Goal: Use online tool/utility: Utilize a website feature to perform a specific function

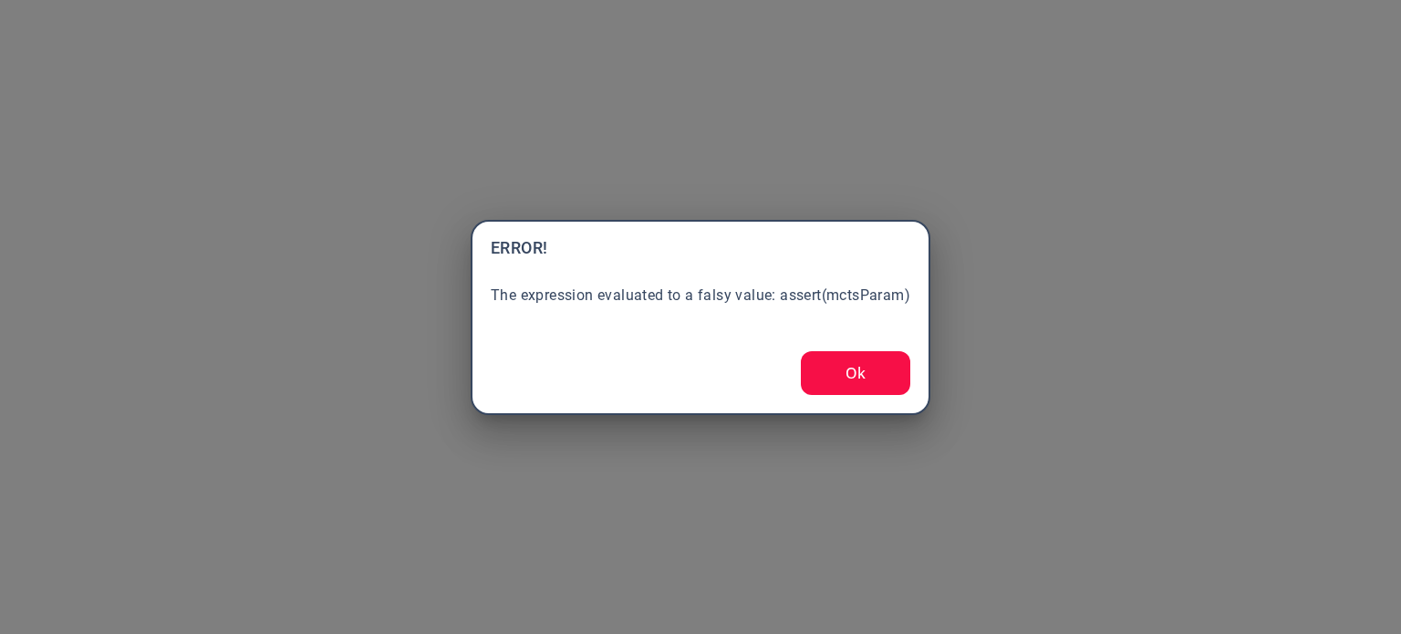
click at [863, 385] on button "Ok" at bounding box center [855, 373] width 109 height 44
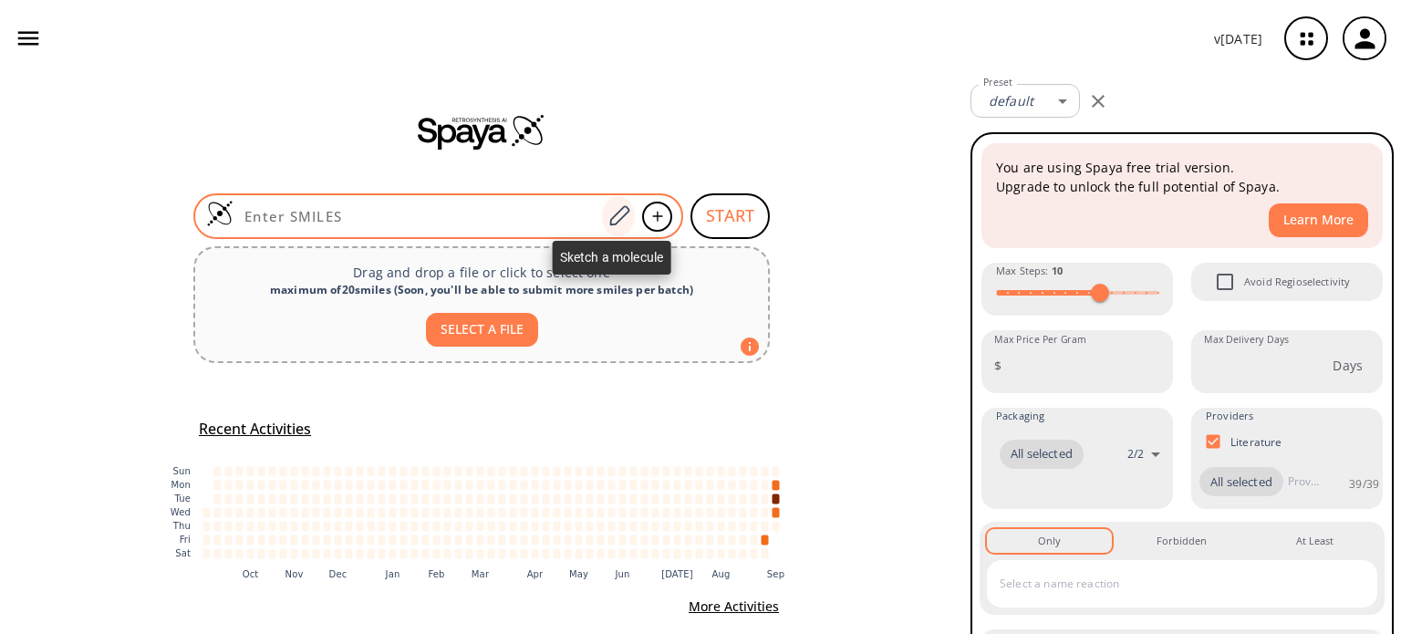
click at [613, 211] on icon at bounding box center [619, 215] width 20 height 20
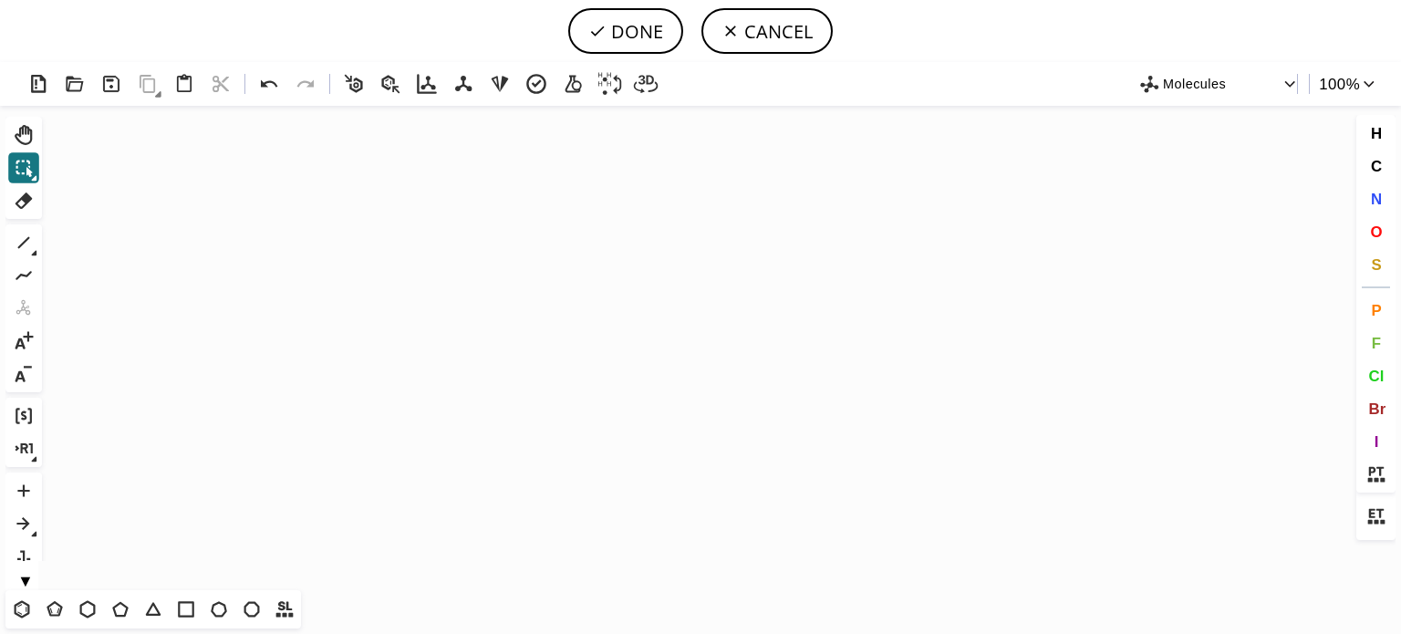
drag, startPoint x: 26, startPoint y: 605, endPoint x: 368, endPoint y: 442, distance: 378.6
click at [37, 594] on div "T T T T T T T T Shift+T" at bounding box center [153, 609] width 296 height 38
click at [490, 380] on icon "Created with Raphaël 2.3.0" at bounding box center [700, 348] width 1303 height 484
drag, startPoint x: 21, startPoint y: 611, endPoint x: 440, endPoint y: 481, distance: 438.5
click at [26, 607] on icon at bounding box center [22, 609] width 24 height 24
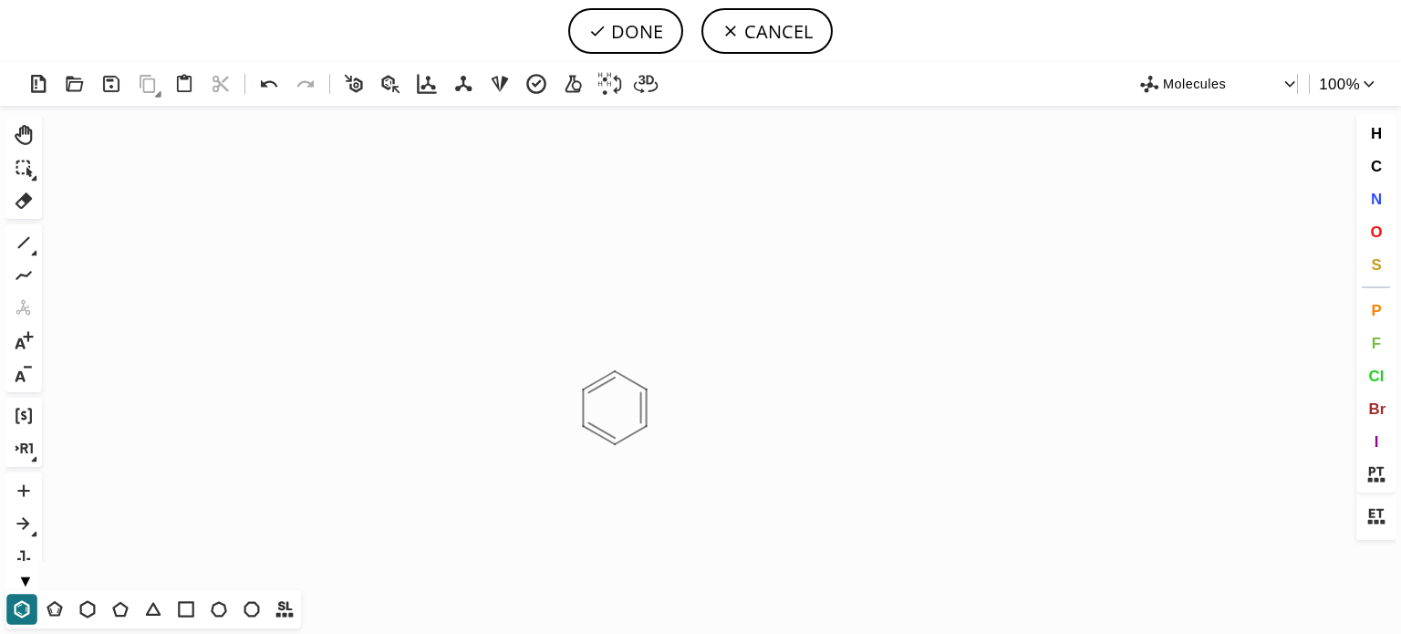
click at [615, 408] on icon "Created with Raphaël 2.3.0" at bounding box center [700, 348] width 1303 height 484
drag, startPoint x: 1374, startPoint y: 200, endPoint x: 1283, endPoint y: 244, distance: 100.4
click at [1373, 200] on span "N" at bounding box center [1375, 198] width 11 height 17
drag, startPoint x: 621, startPoint y: 449, endPoint x: 304, endPoint y: 390, distance: 322.7
click at [620, 449] on tspan "N" at bounding box center [621, 449] width 9 height 14
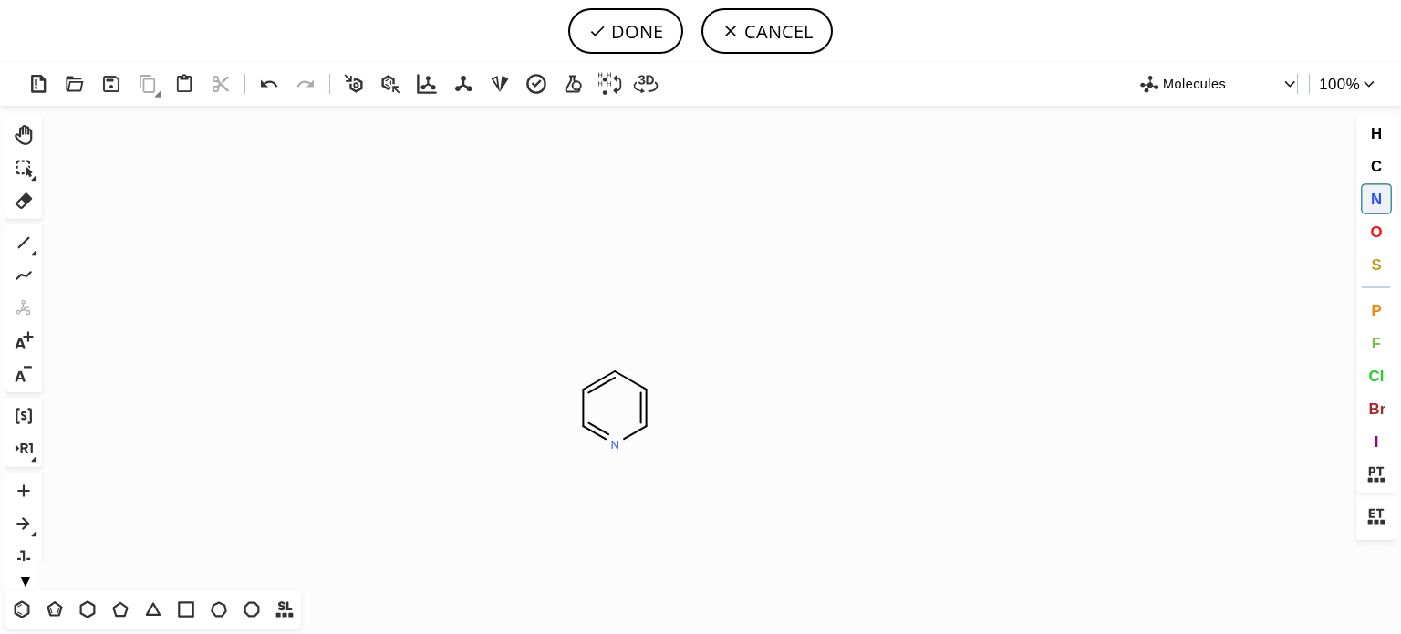
drag, startPoint x: 21, startPoint y: 251, endPoint x: 268, endPoint y: 299, distance: 251.9
click at [21, 251] on icon at bounding box center [24, 243] width 24 height 24
drag, startPoint x: 586, startPoint y: 433, endPoint x: 635, endPoint y: 400, distance: 58.4
drag, startPoint x: 27, startPoint y: 603, endPoint x: 255, endPoint y: 481, distance: 258.7
click at [55, 568] on div "Created with Raphaël 2.3.0 C H 3 N C H 3 N Molecules 100 % Ctrl+Alt+H Shift+Tab…" at bounding box center [700, 348] width 1401 height 572
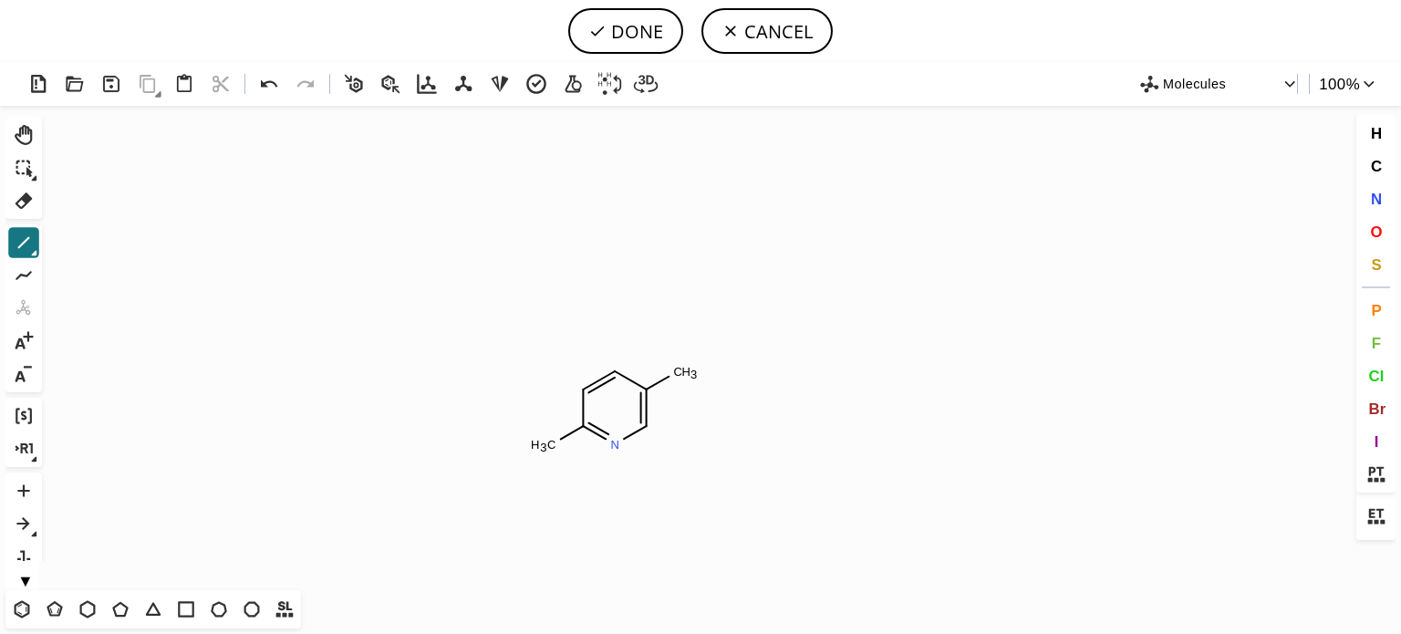
drag, startPoint x: 680, startPoint y: 369, endPoint x: 753, endPoint y: 364, distance: 74.1
click at [266, 87] on icon at bounding box center [269, 83] width 16 height 7
click at [26, 609] on icon at bounding box center [22, 609] width 10 height 11
drag, startPoint x: 21, startPoint y: 244, endPoint x: 44, endPoint y: 238, distance: 23.5
click at [21, 243] on icon at bounding box center [24, 243] width 24 height 24
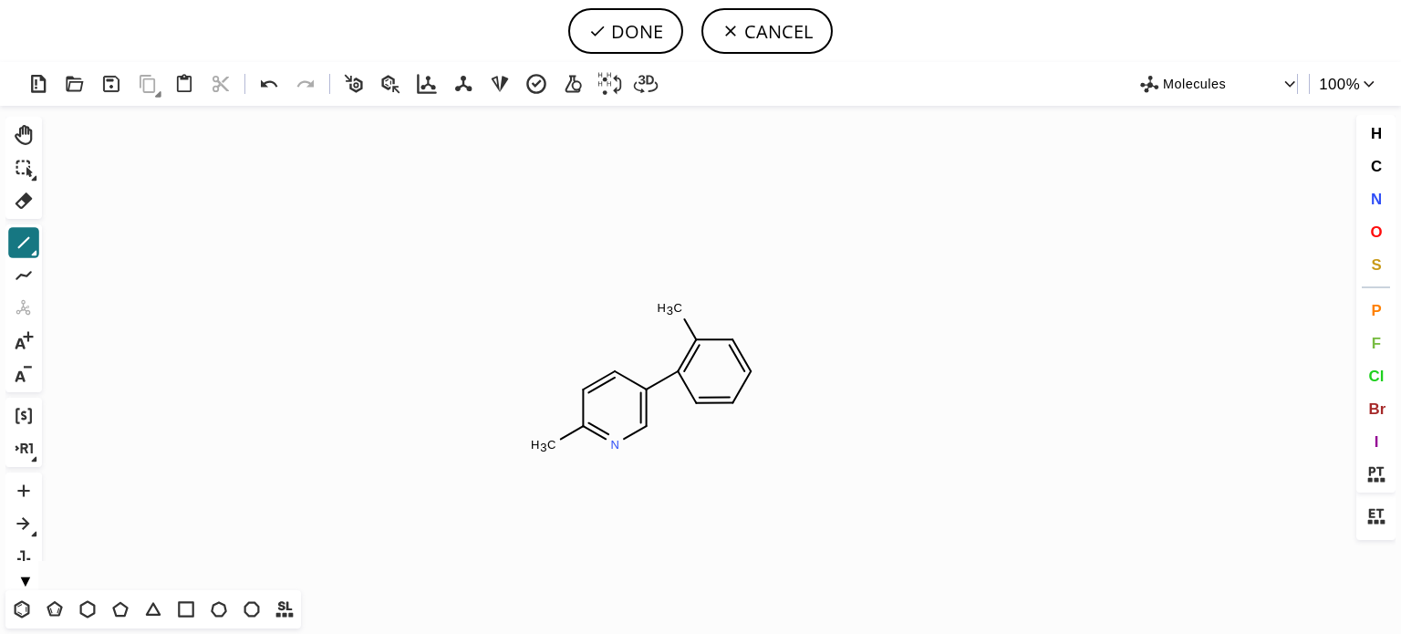
drag, startPoint x: 1374, startPoint y: 192, endPoint x: 888, endPoint y: 452, distance: 550.5
click at [1372, 194] on span "N" at bounding box center [1375, 198] width 11 height 17
click at [698, 408] on tspan "N" at bounding box center [697, 408] width 9 height 14
click at [17, 605] on icon at bounding box center [23, 608] width 16 height 17
click at [18, 238] on icon at bounding box center [24, 243] width 24 height 24
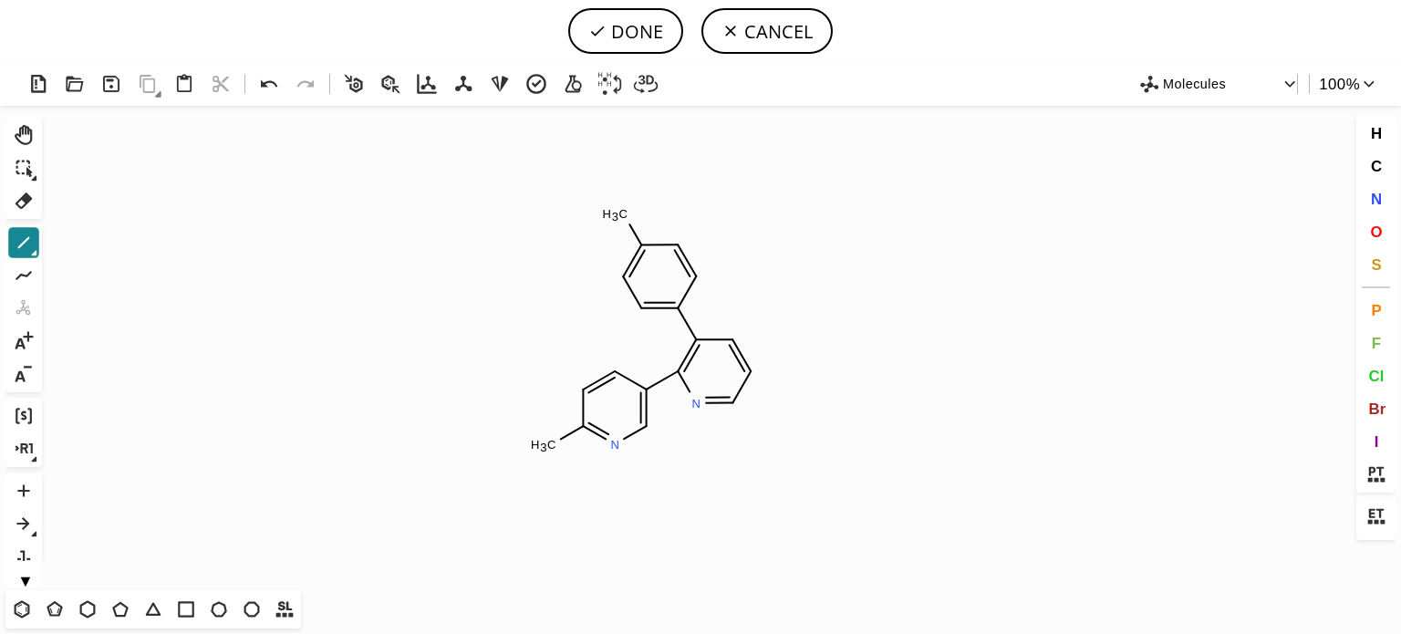
click at [17, 235] on icon at bounding box center [24, 243] width 24 height 24
drag, startPoint x: 92, startPoint y: 242, endPoint x: 495, endPoint y: 200, distance: 405.3
click at [93, 240] on icon at bounding box center [93, 244] width 11 height 14
click at [33, 250] on icon at bounding box center [34, 253] width 6 height 6
drag, startPoint x: 58, startPoint y: 245, endPoint x: 221, endPoint y: 202, distance: 167.9
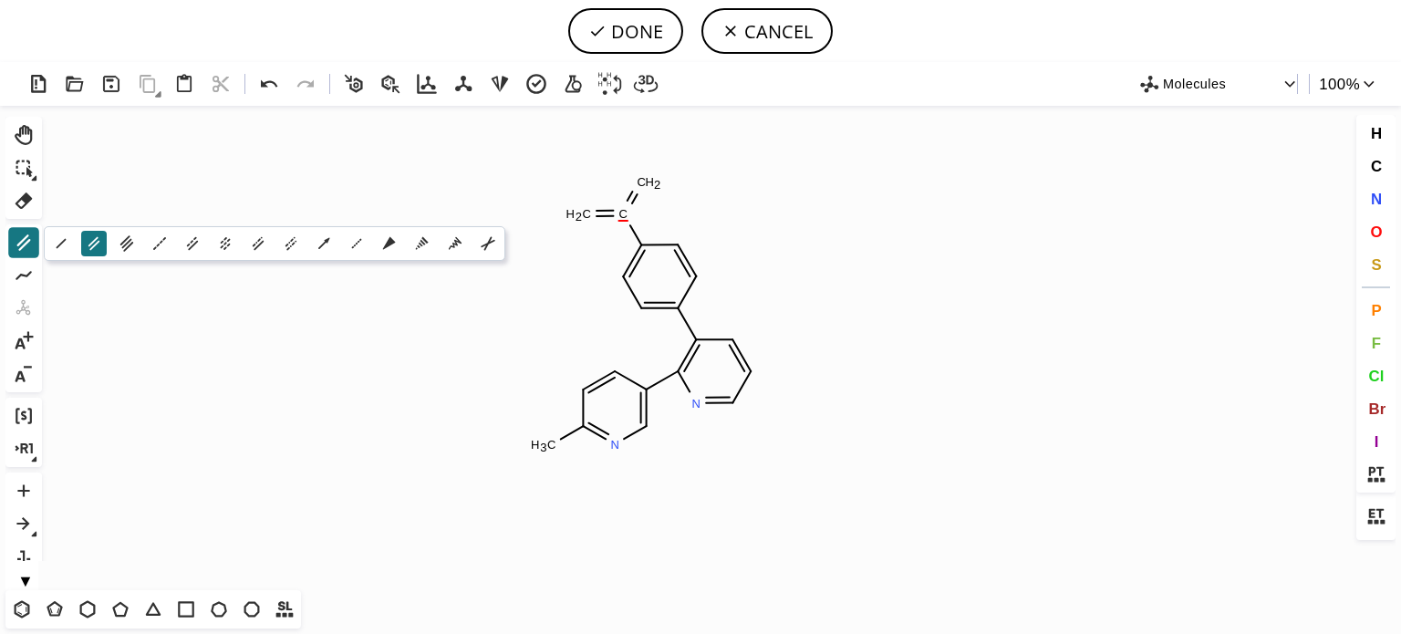
click at [61, 244] on icon at bounding box center [62, 244] width 10 height 10
click at [1364, 261] on button "S" at bounding box center [1376, 264] width 31 height 31
click at [628, 224] on tspan "S" at bounding box center [628, 225] width 8 height 14
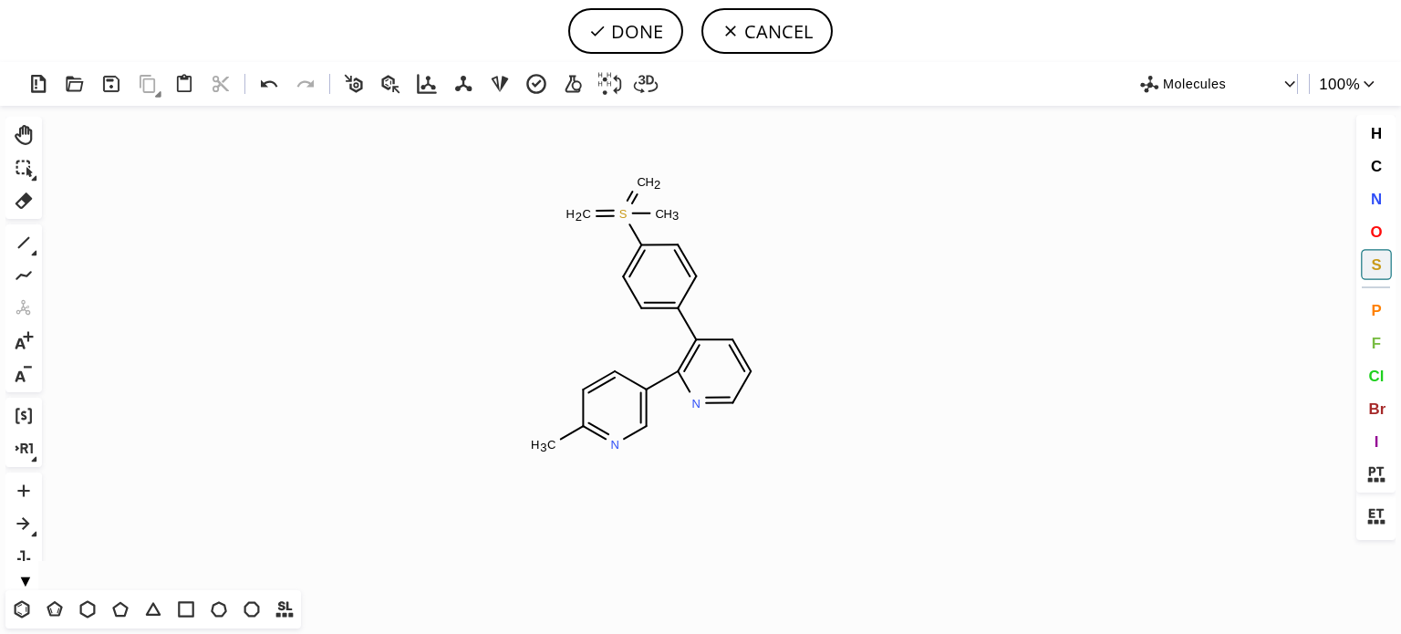
drag, startPoint x: 1366, startPoint y: 231, endPoint x: 900, endPoint y: 229, distance: 466.1
click at [1345, 229] on div "Created with Raphaël 2.3.0 S C H 2 C H 3 C H 2 N C H 3 N S Molecules 100 % Ctrl…" at bounding box center [700, 348] width 1401 height 572
click at [644, 189] on tspan "S" at bounding box center [647, 189] width 8 height 14
click at [594, 213] on tspan "S" at bounding box center [594, 213] width 8 height 14
click at [1379, 229] on span "O" at bounding box center [1376, 231] width 12 height 17
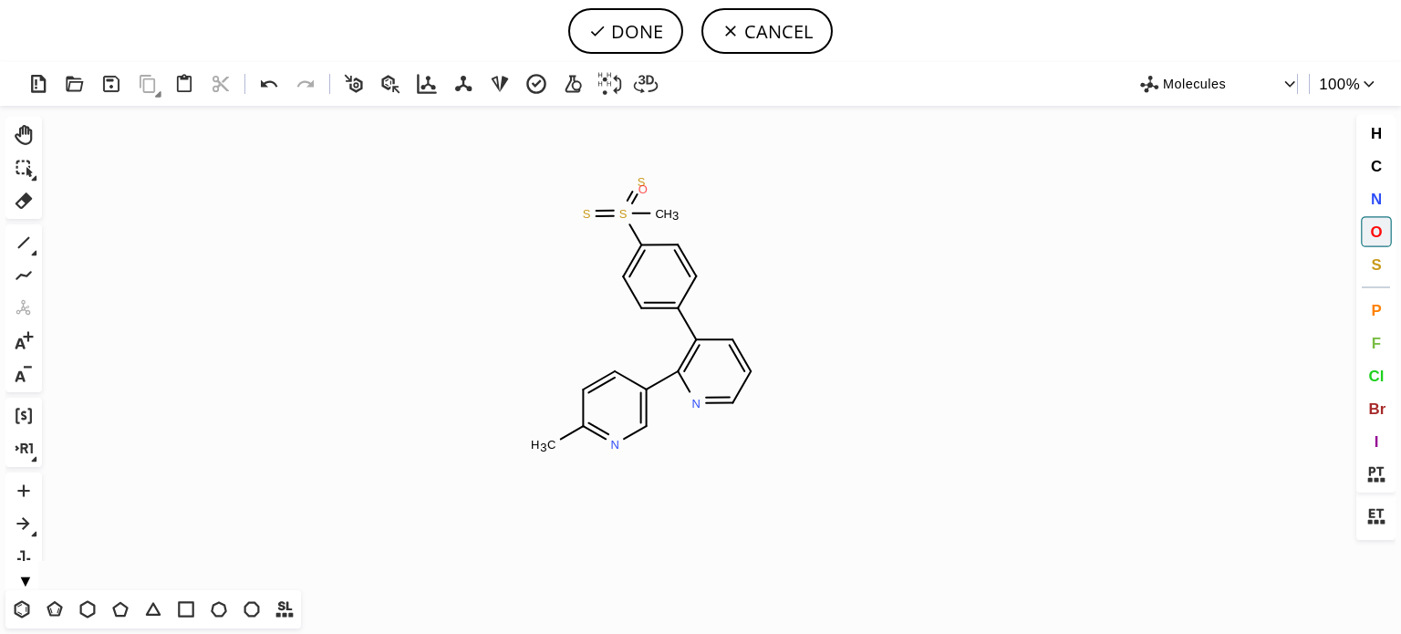
drag, startPoint x: 643, startPoint y: 189, endPoint x: 553, endPoint y: 234, distance: 101.2
click at [641, 189] on tspan "O" at bounding box center [642, 189] width 9 height 14
drag, startPoint x: 580, startPoint y: 222, endPoint x: 399, endPoint y: 222, distance: 181.5
click at [566, 222] on icon "Created with Raphaël 2.3.0 O S N C H 3 N S C H 3 O" at bounding box center [700, 348] width 1303 height 484
click at [266, 83] on icon at bounding box center [269, 83] width 16 height 7
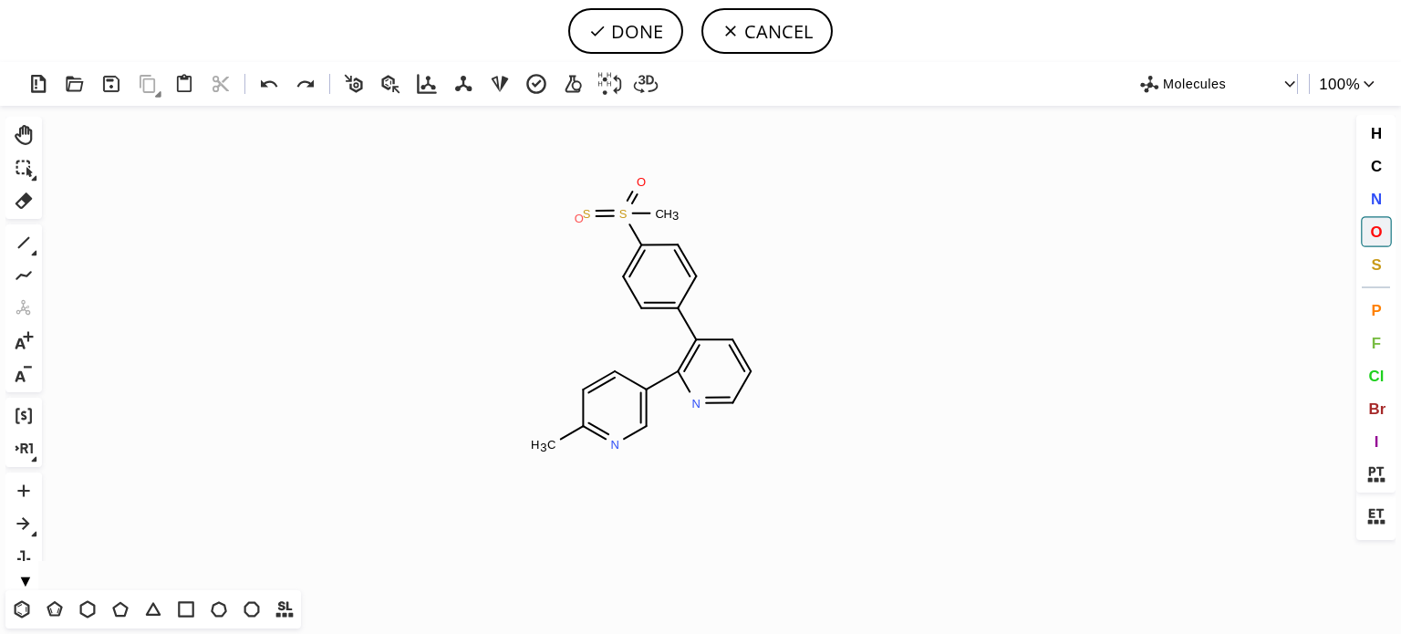
click at [579, 218] on tspan "O" at bounding box center [579, 219] width 9 height 14
click at [649, 27] on button "DONE" at bounding box center [625, 31] width 115 height 46
type input "C1C(C)=NC=C(C2N=CC=CC=2C2C=CC(S(C)(=O)=O)=CC=2)C=1"
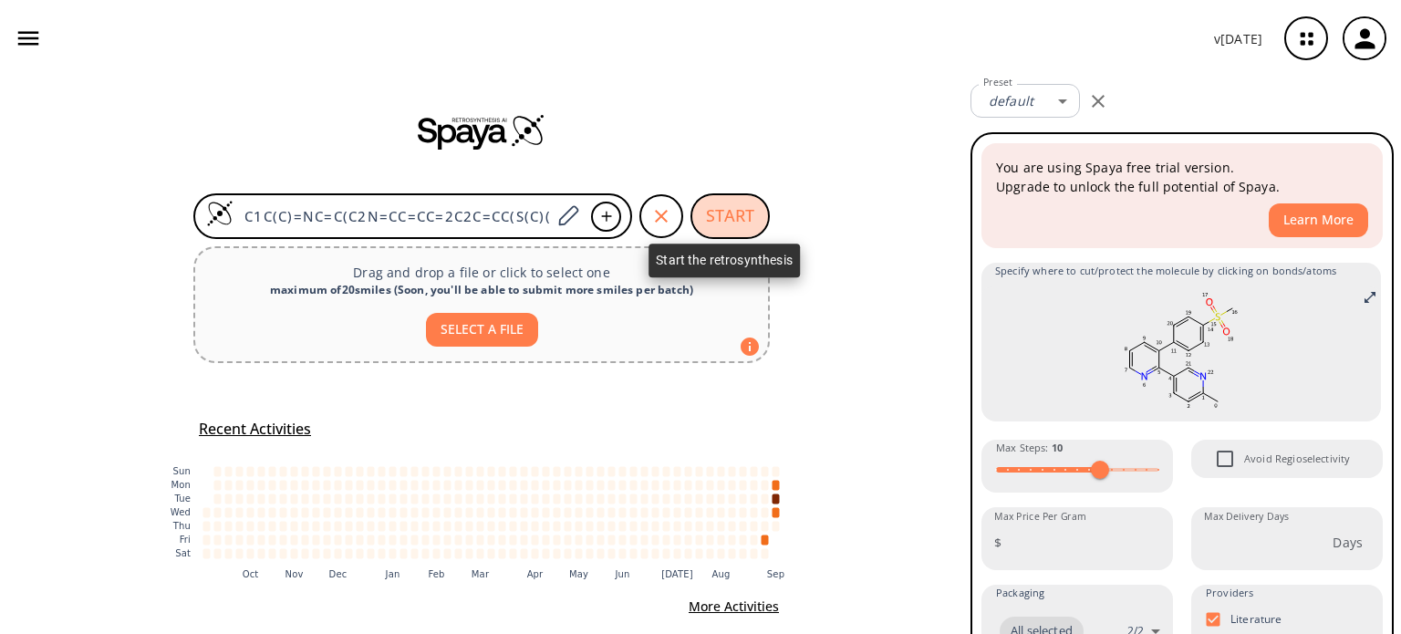
click at [732, 223] on button "START" at bounding box center [729, 216] width 79 height 46
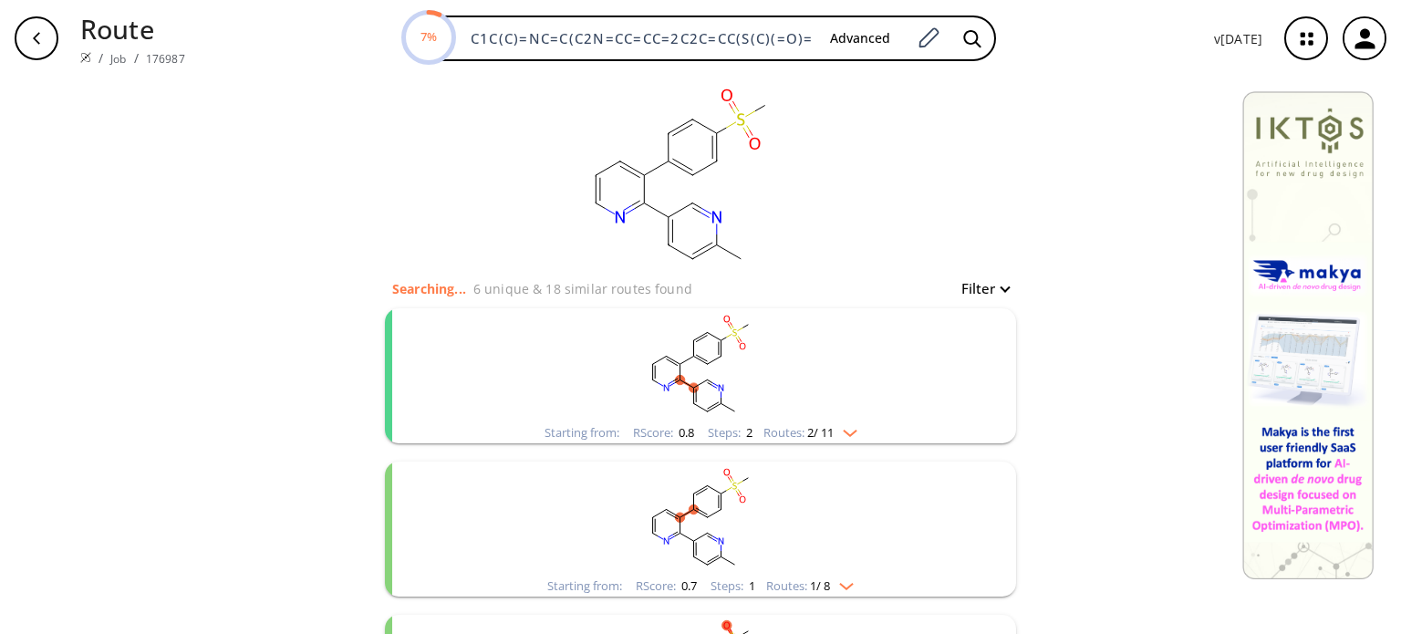
click at [843, 434] on img "clusters" at bounding box center [846, 429] width 24 height 15
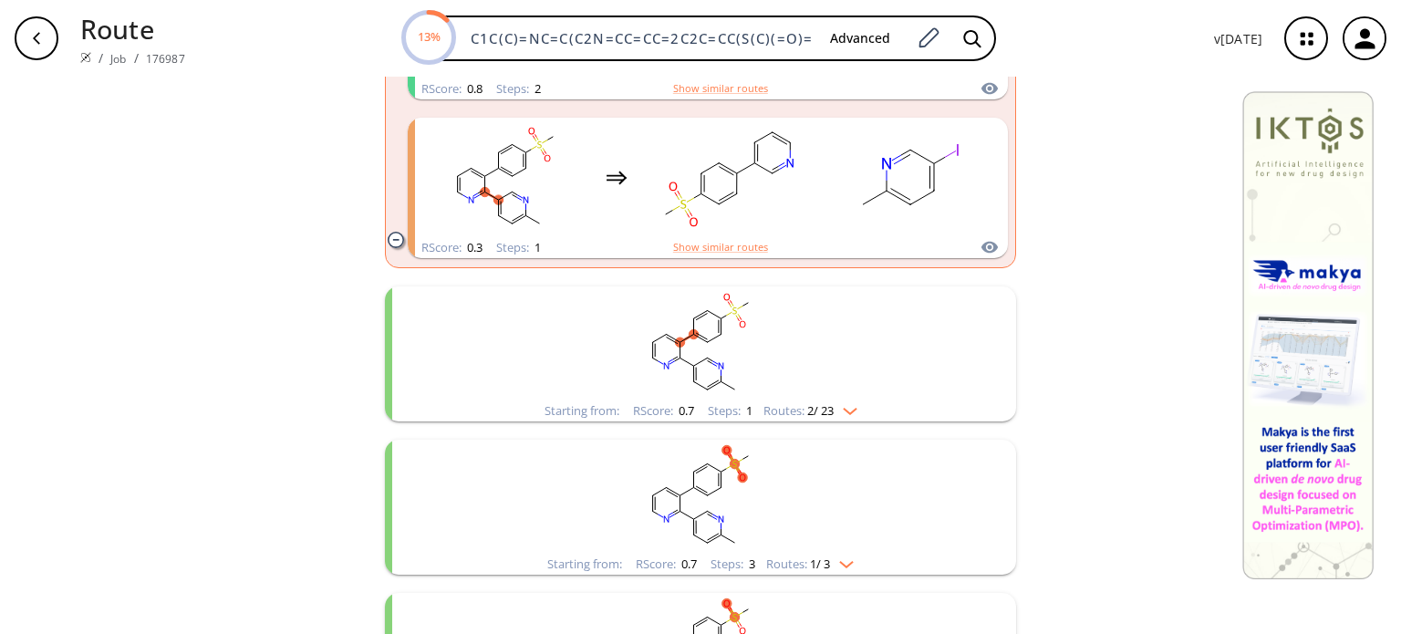
scroll to position [547, 0]
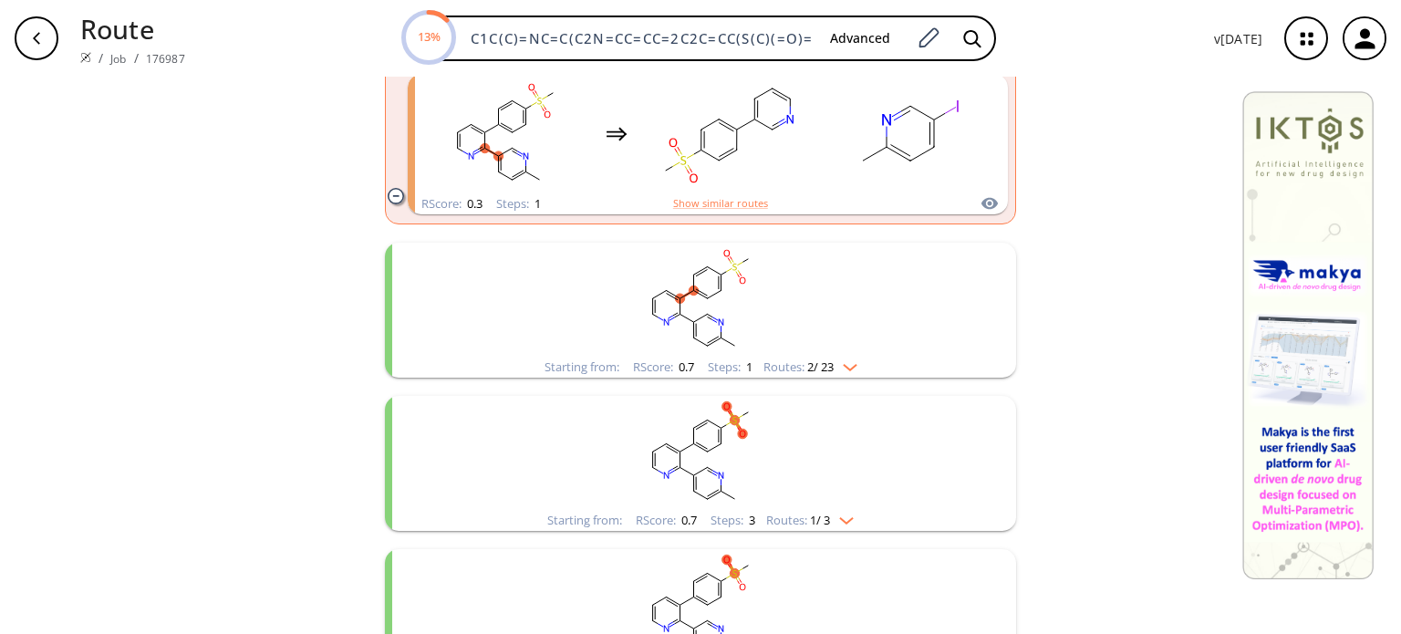
click at [846, 364] on img "clusters" at bounding box center [846, 364] width 24 height 15
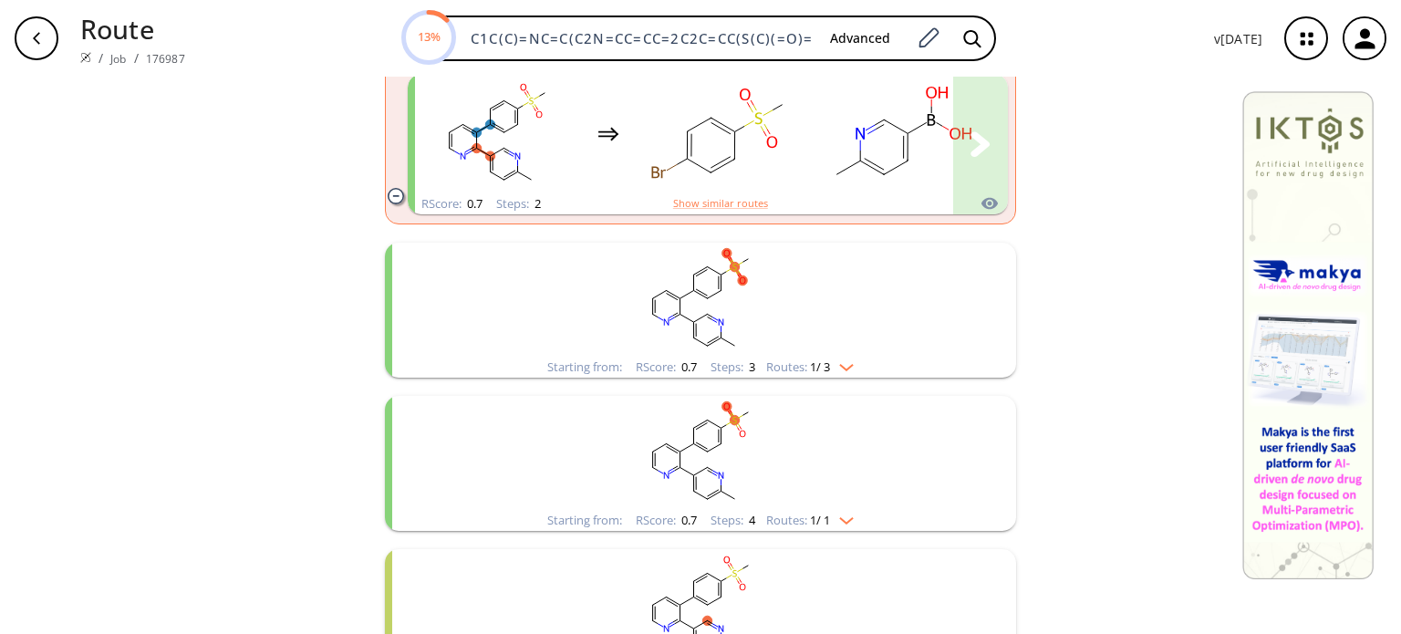
scroll to position [1095, 0]
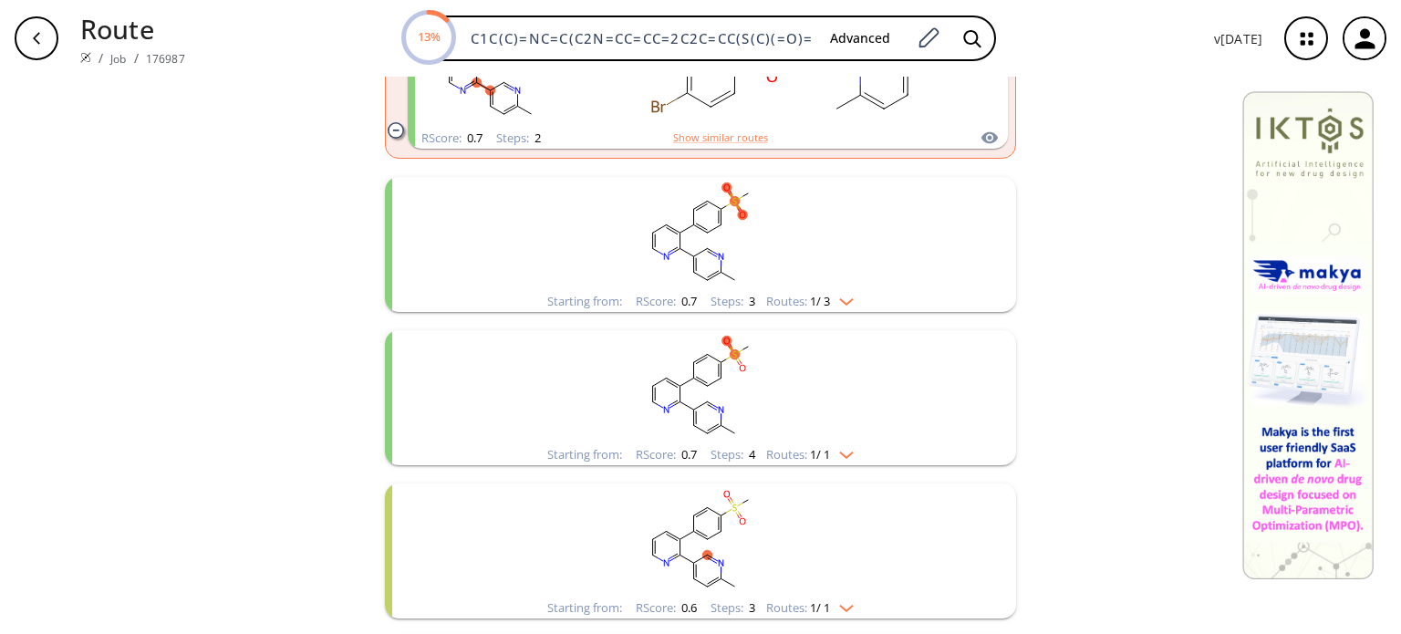
click at [839, 292] on img "clusters" at bounding box center [842, 298] width 24 height 15
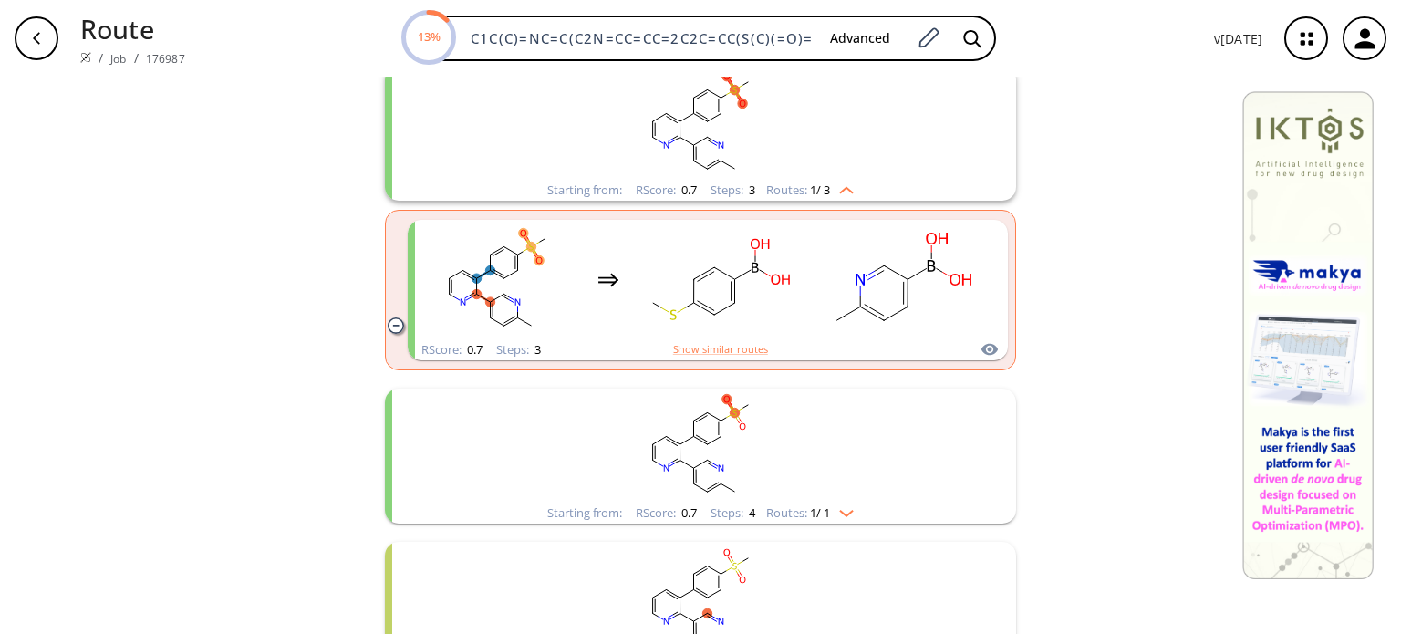
scroll to position [1277, 0]
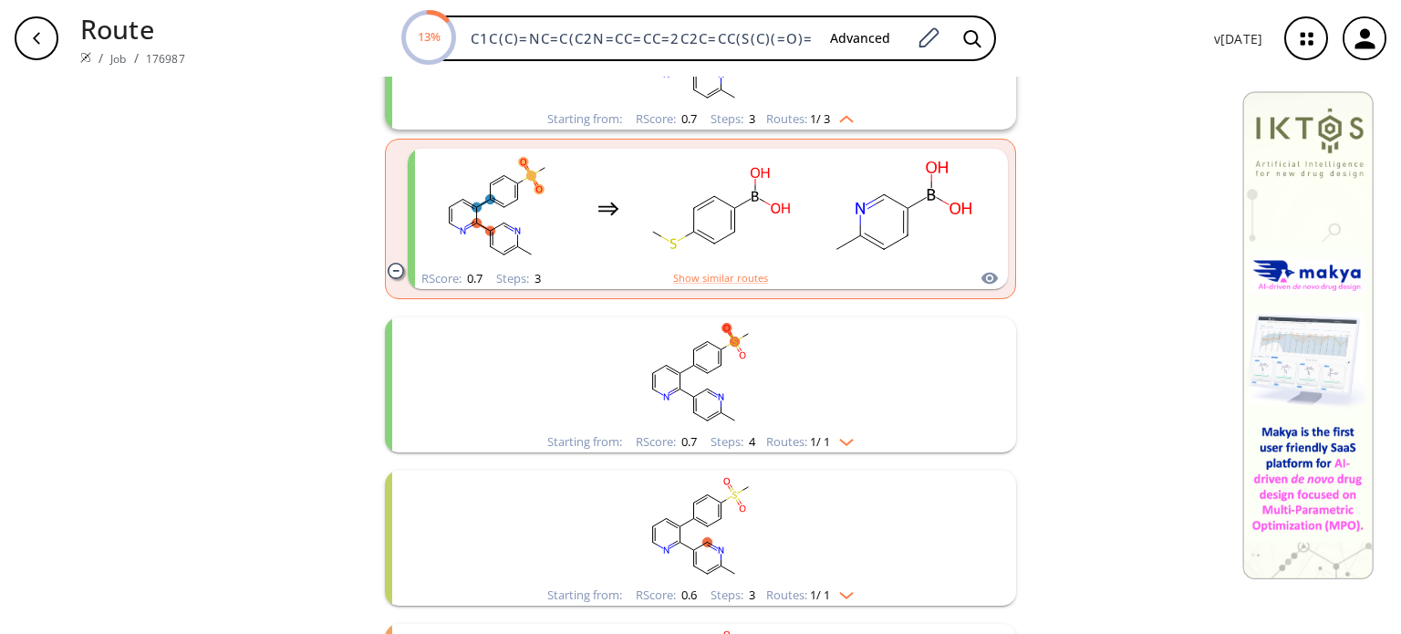
click at [852, 441] on div "Starting from: RScore : 0.7 Steps : 4 Routes: 1 / 1" at bounding box center [701, 441] width 334 height 21
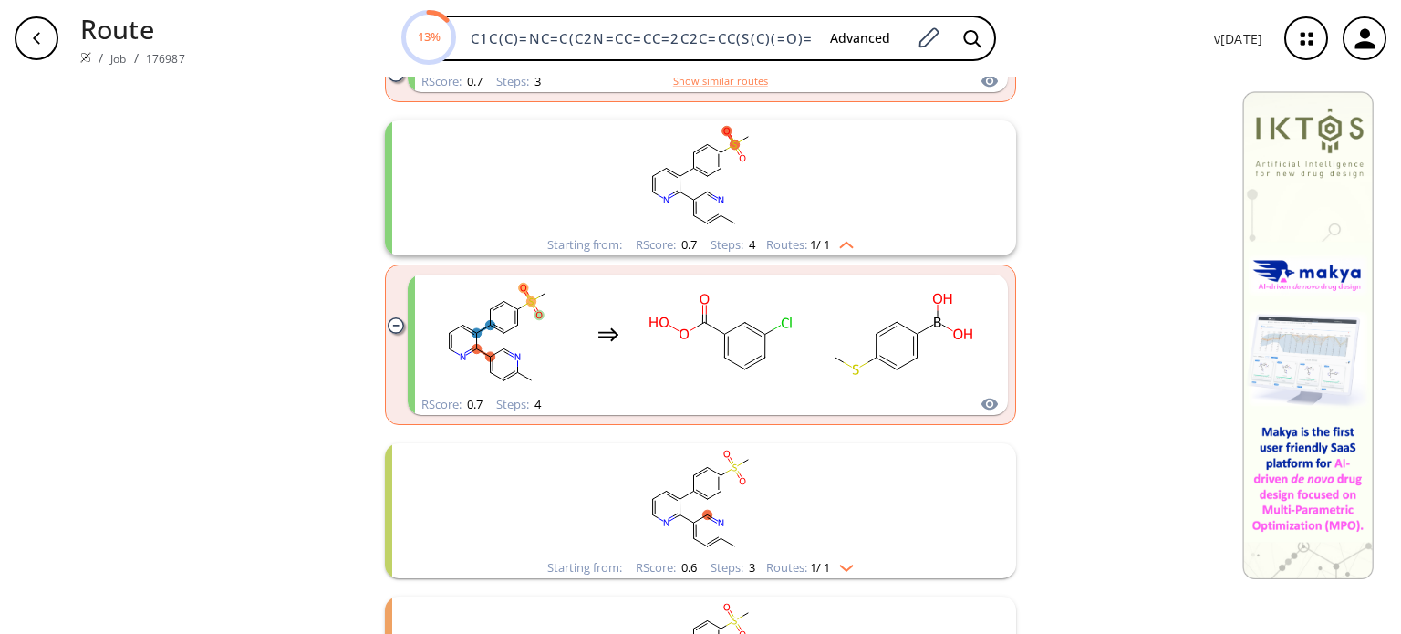
scroll to position [1642, 0]
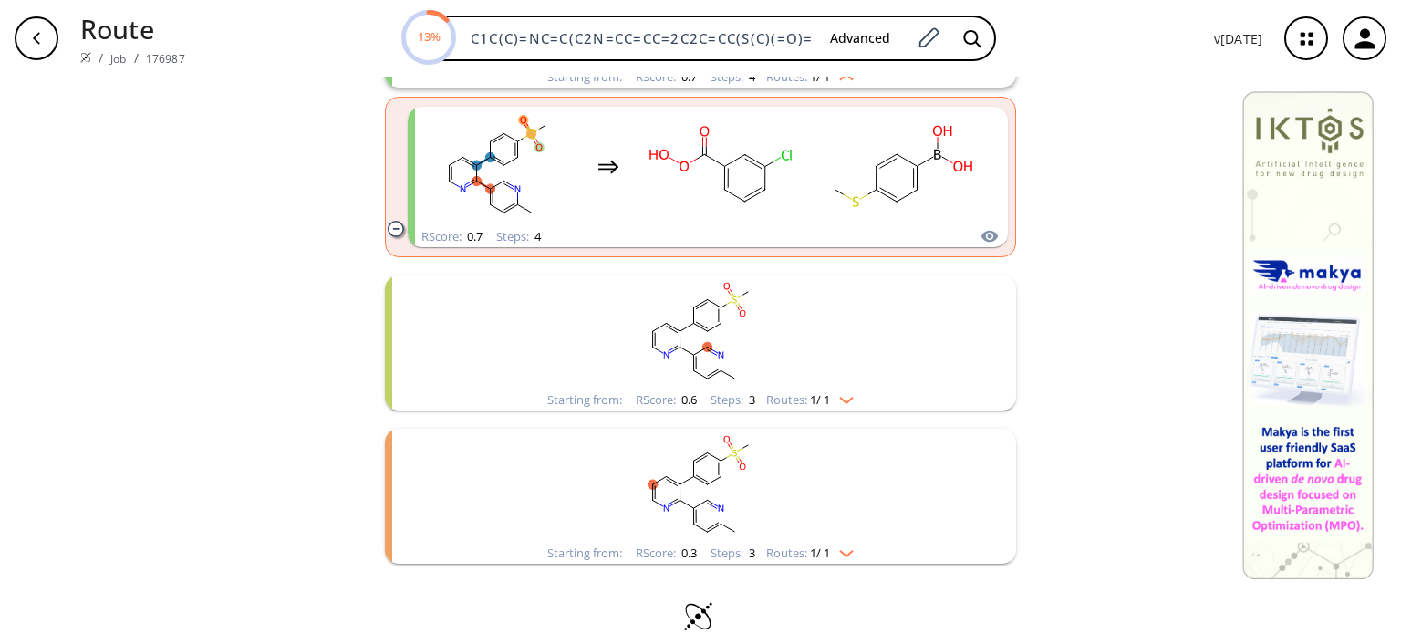
click at [851, 401] on img "clusters" at bounding box center [842, 396] width 24 height 15
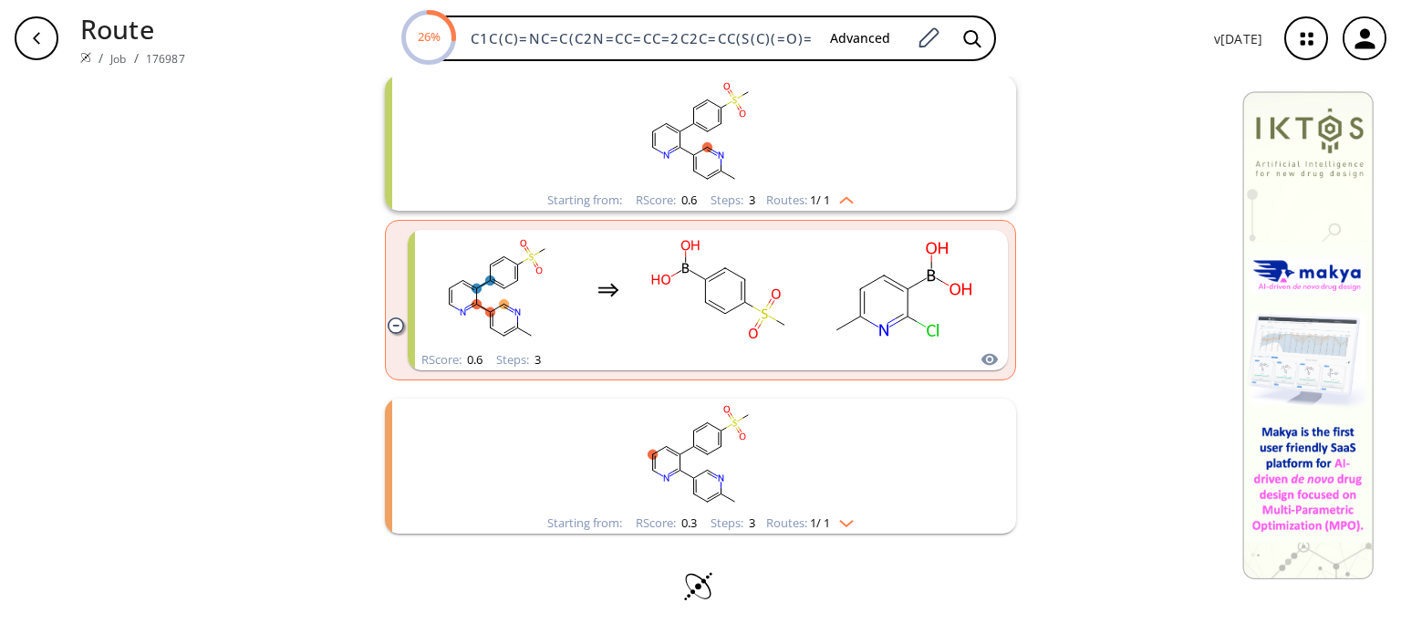
scroll to position [1842, 0]
click at [839, 521] on img "clusters" at bounding box center [842, 520] width 24 height 15
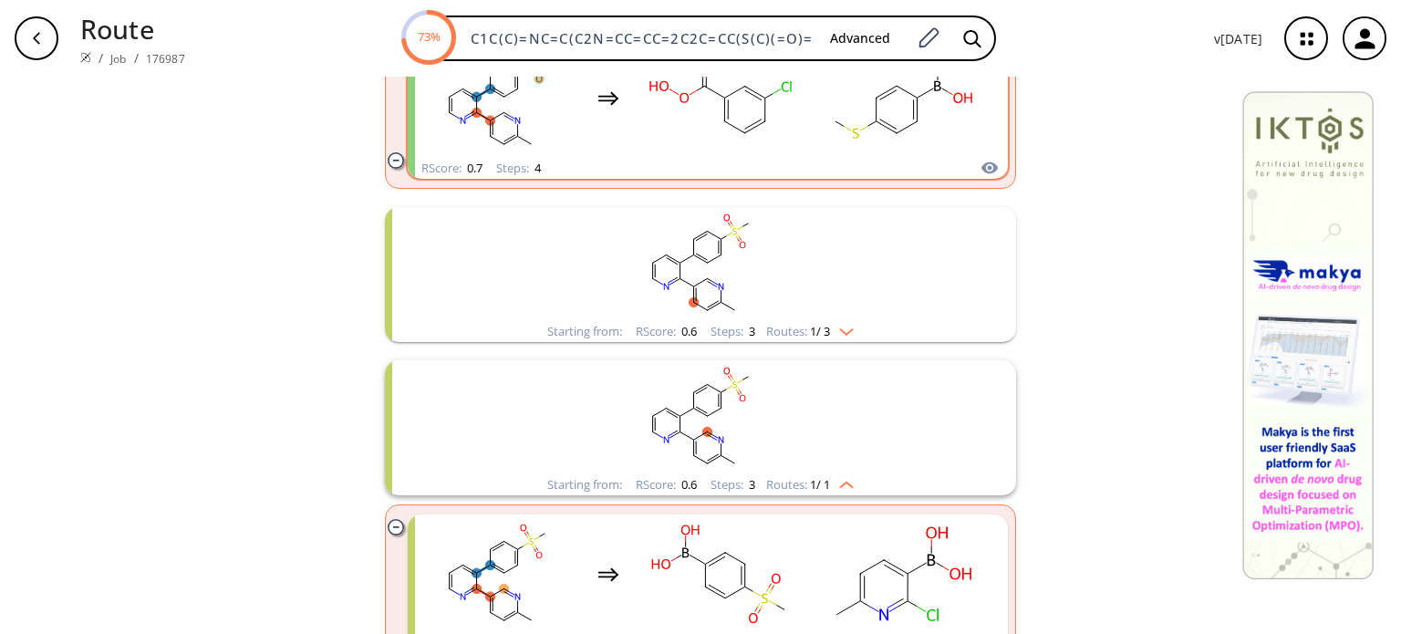
scroll to position [2480, 0]
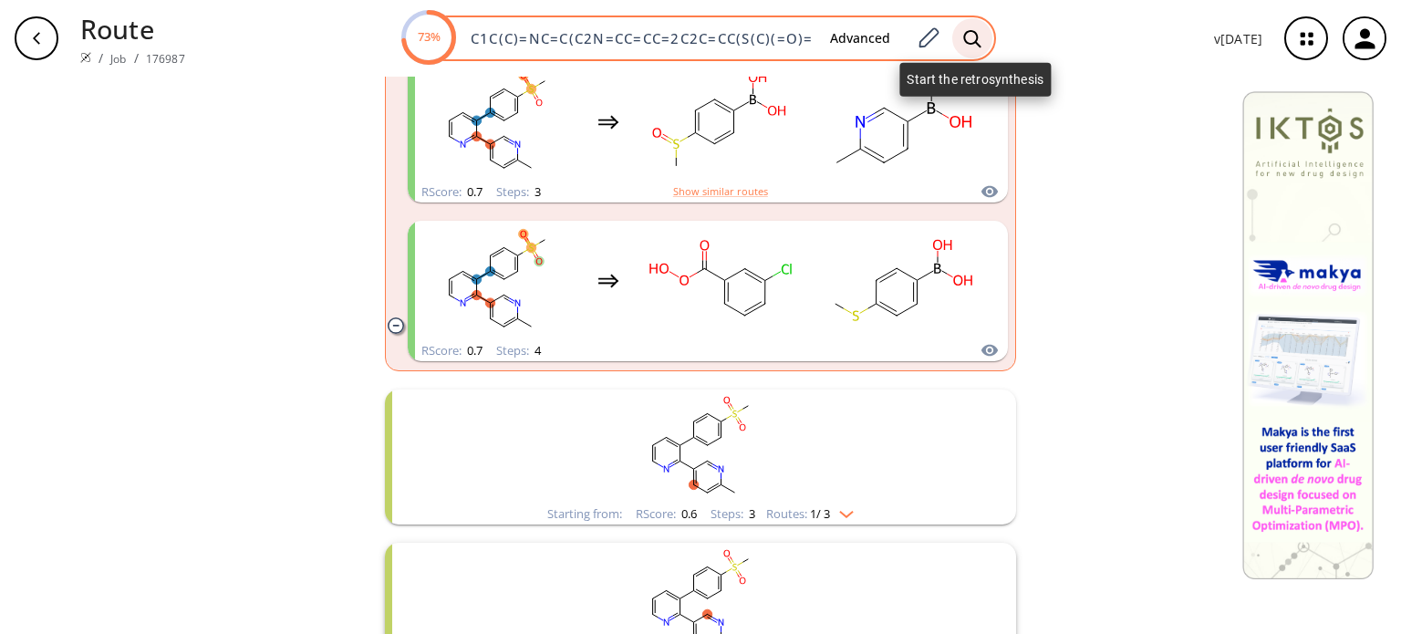
click at [975, 40] on icon at bounding box center [972, 38] width 18 height 19
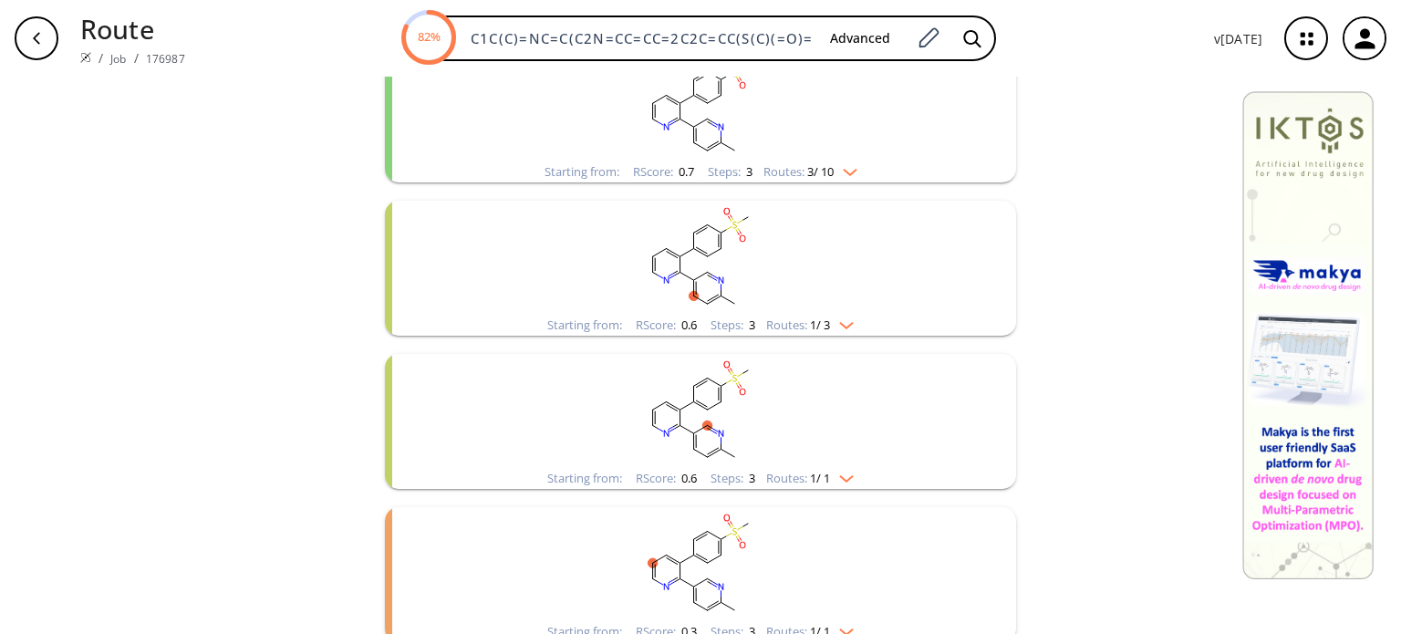
scroll to position [730, 0]
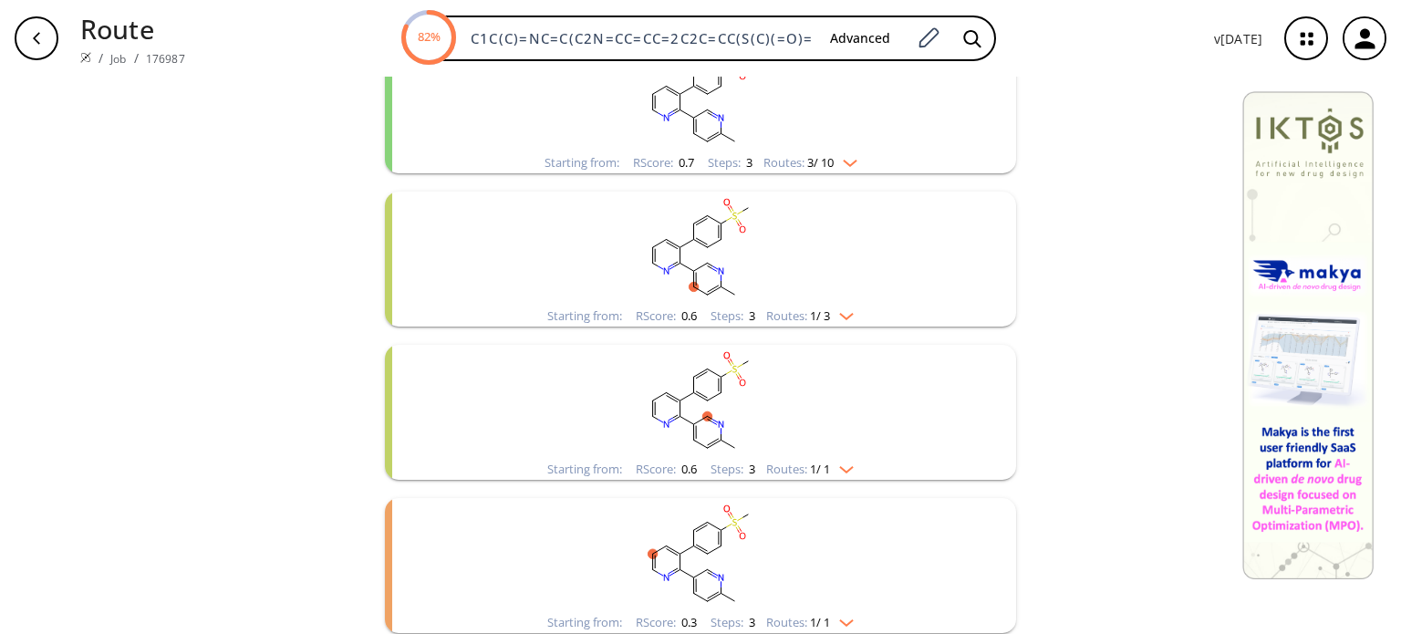
click at [850, 314] on img "clusters" at bounding box center [842, 313] width 24 height 15
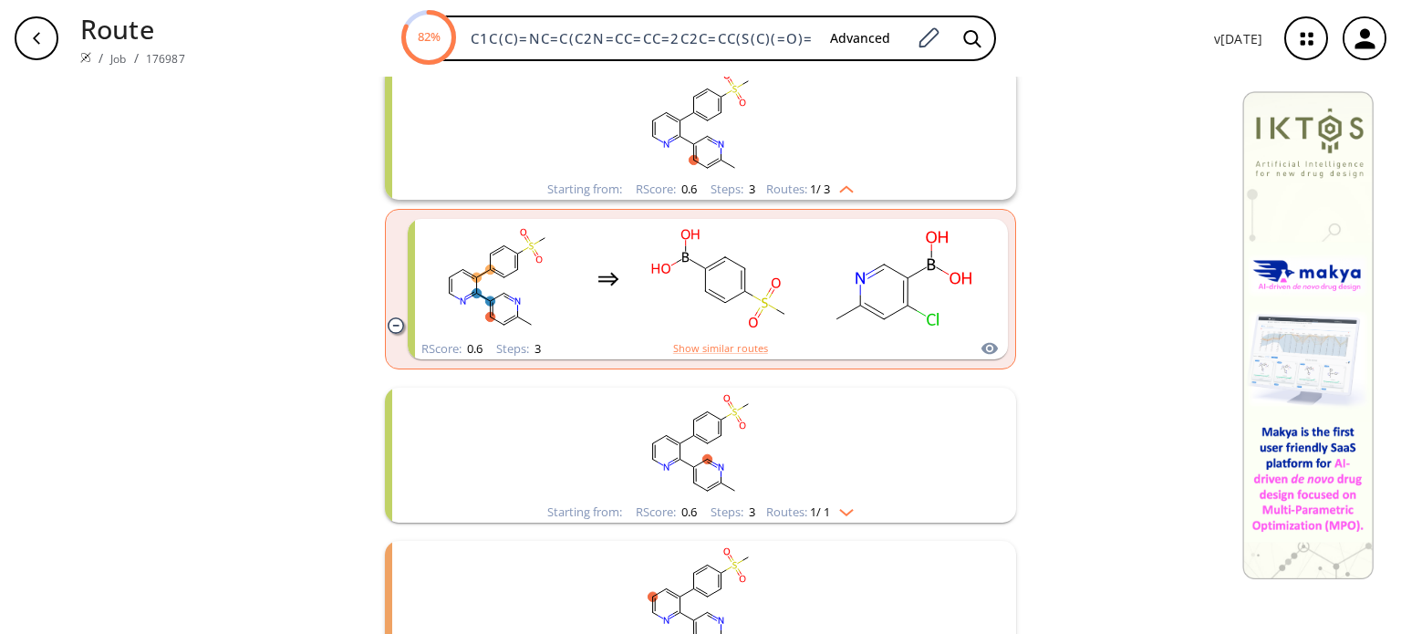
scroll to position [999, 0]
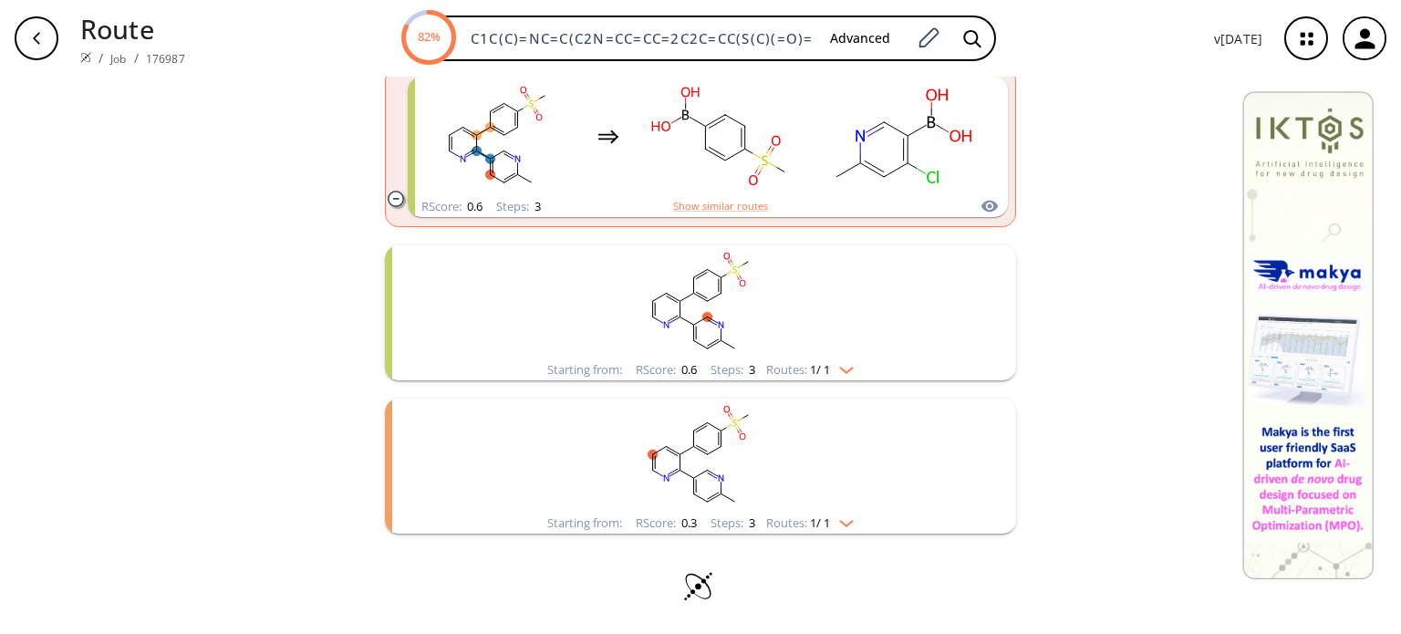
click at [856, 370] on div "Starting from: RScore : 0.6 Steps : 3 Routes: 1 / 1" at bounding box center [701, 369] width 334 height 21
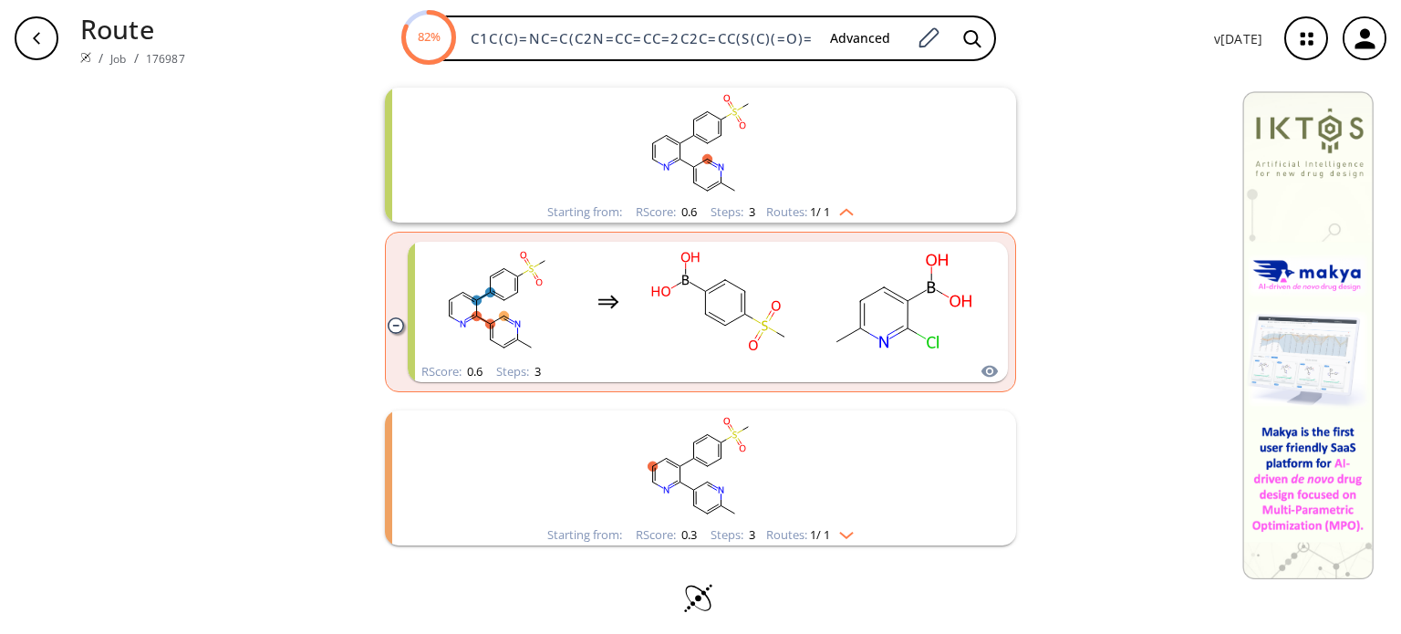
scroll to position [1168, 0]
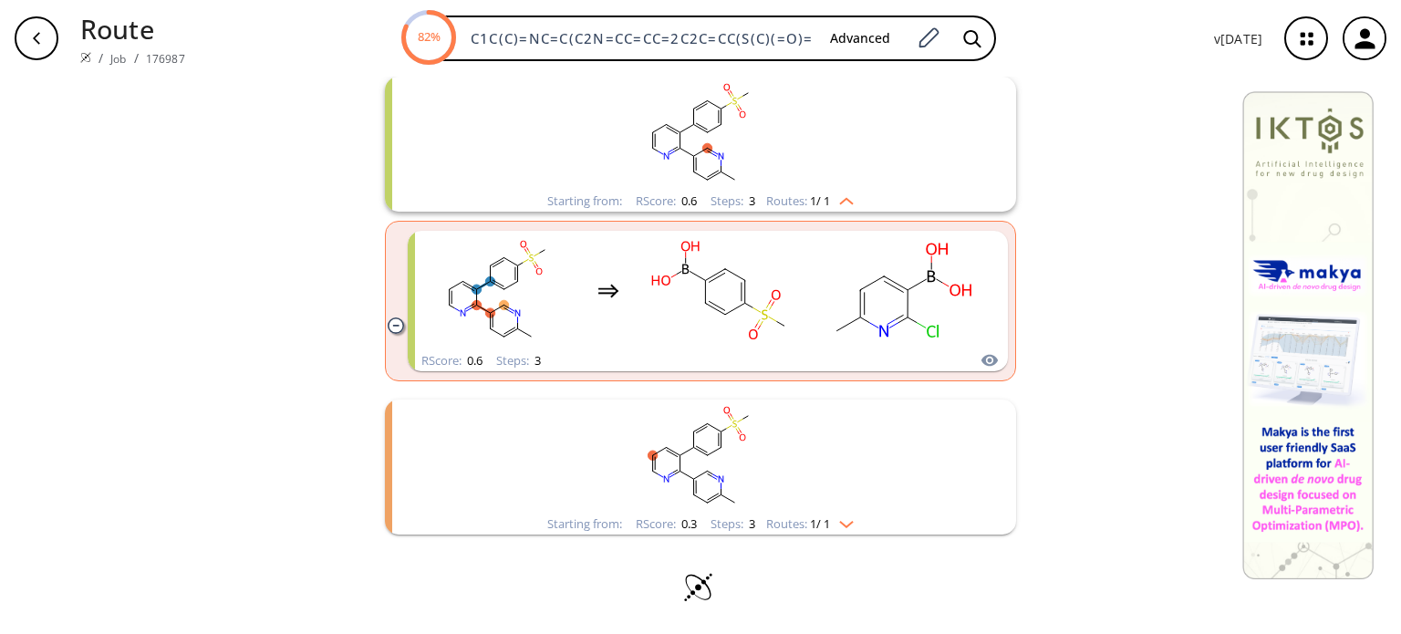
click at [835, 524] on img "clusters" at bounding box center [842, 521] width 24 height 15
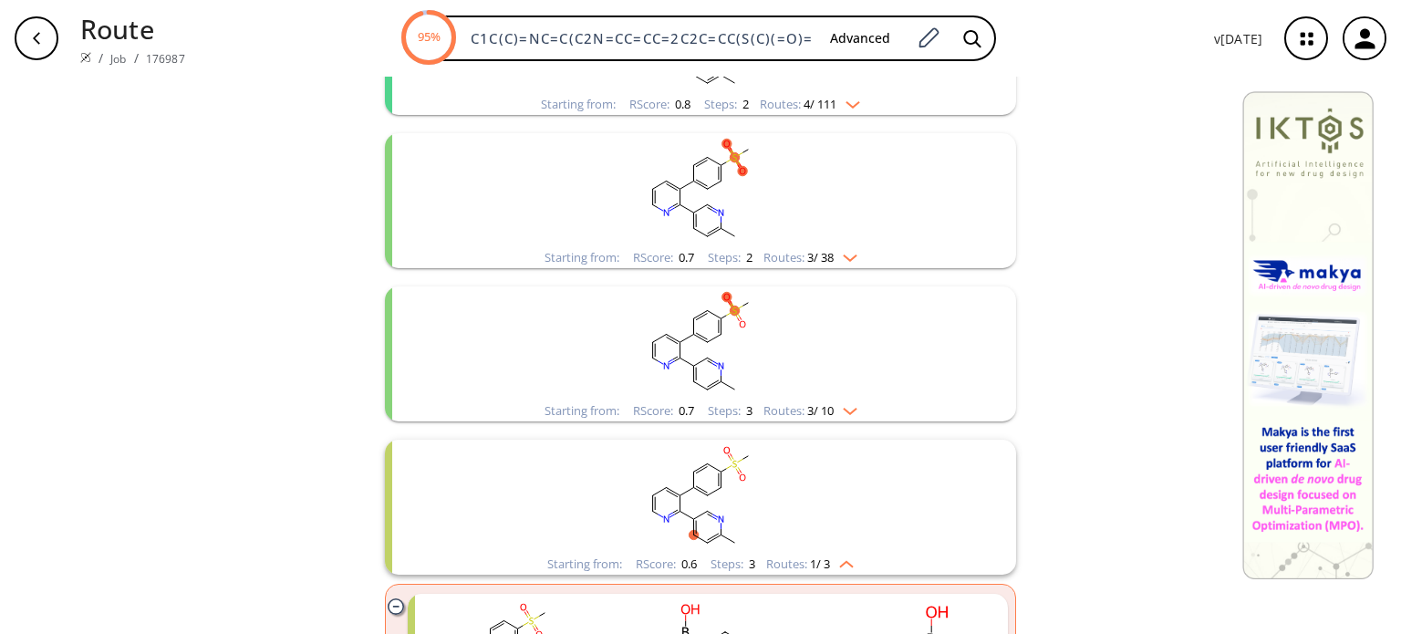
scroll to position [425, 0]
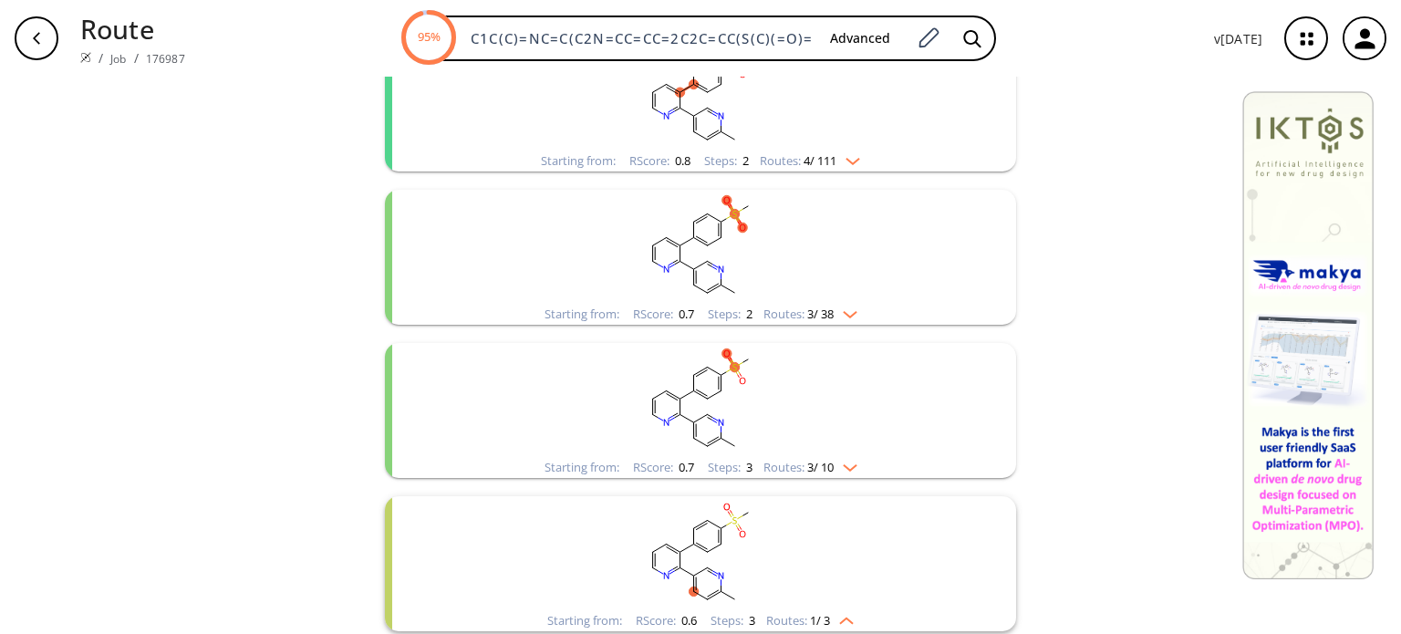
click at [853, 473] on div "Starting from: RScore : 0.7 Steps : 3 Routes: 3 / 10" at bounding box center [701, 467] width 340 height 21
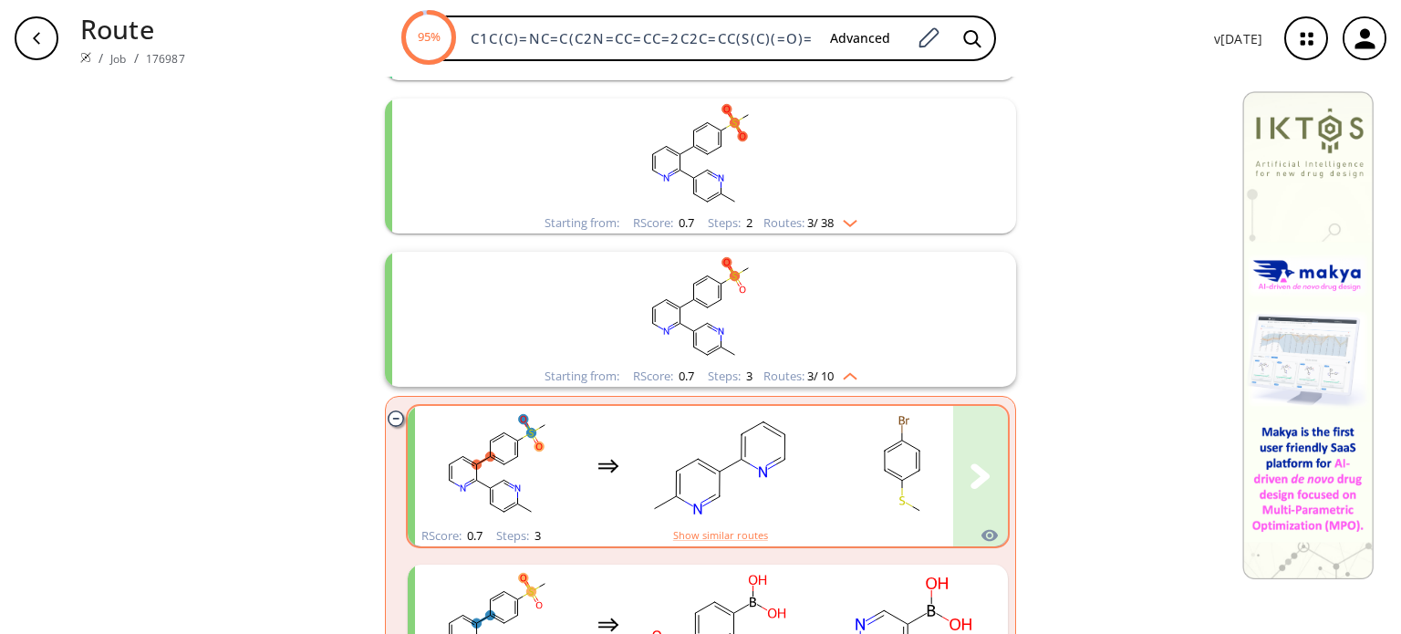
scroll to position [334, 0]
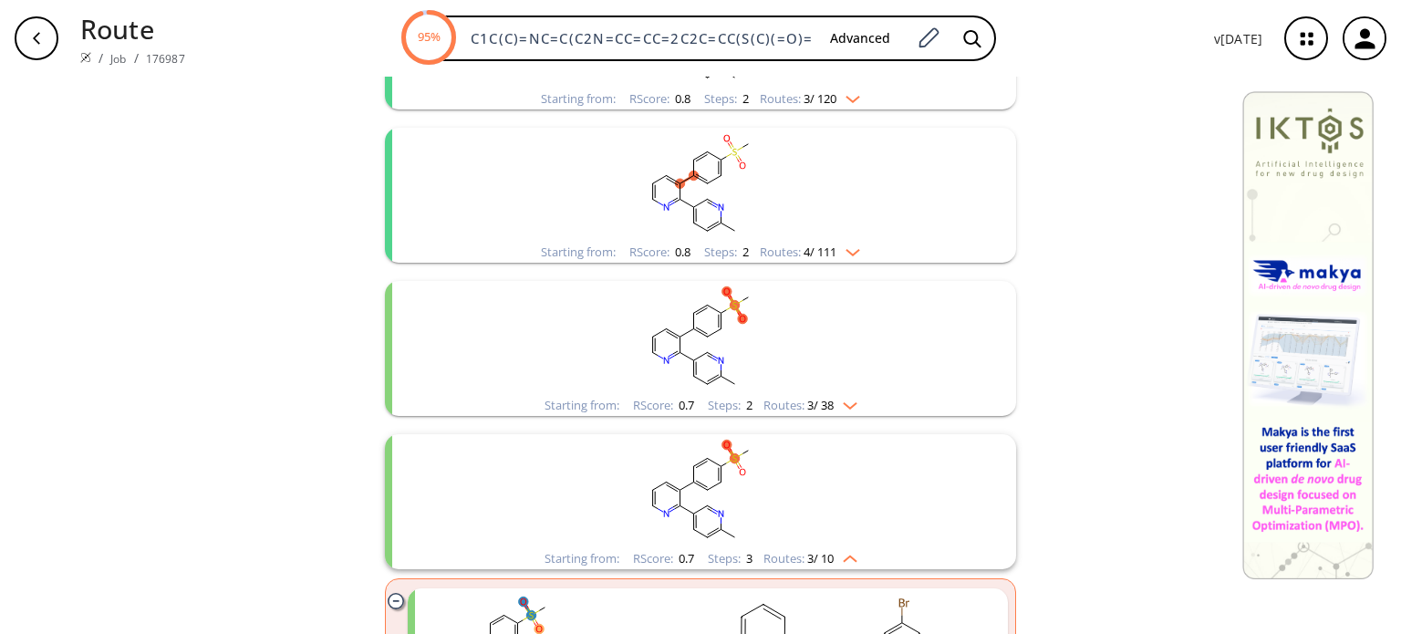
click at [850, 411] on div "Starting from: RScore : 0.7 Steps : 2 Routes: 3 / 38" at bounding box center [701, 405] width 340 height 21
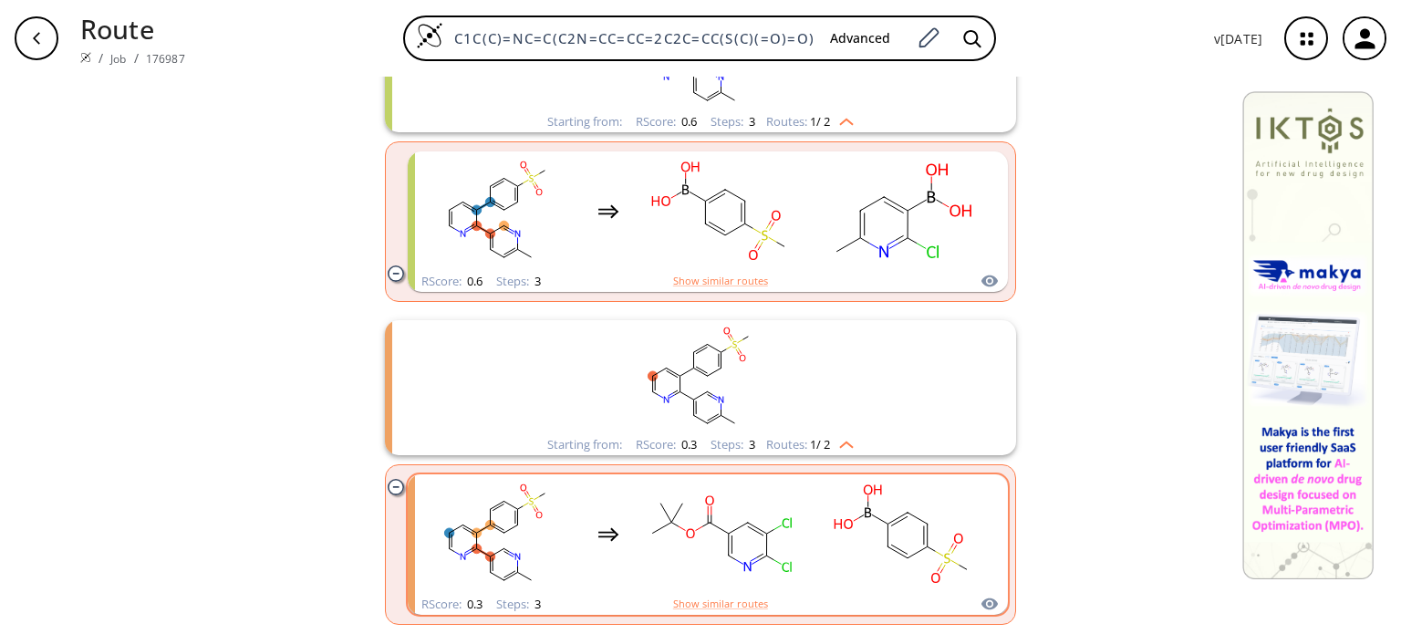
scroll to position [2375, 0]
click at [762, 523] on rect "clusters" at bounding box center [720, 534] width 164 height 114
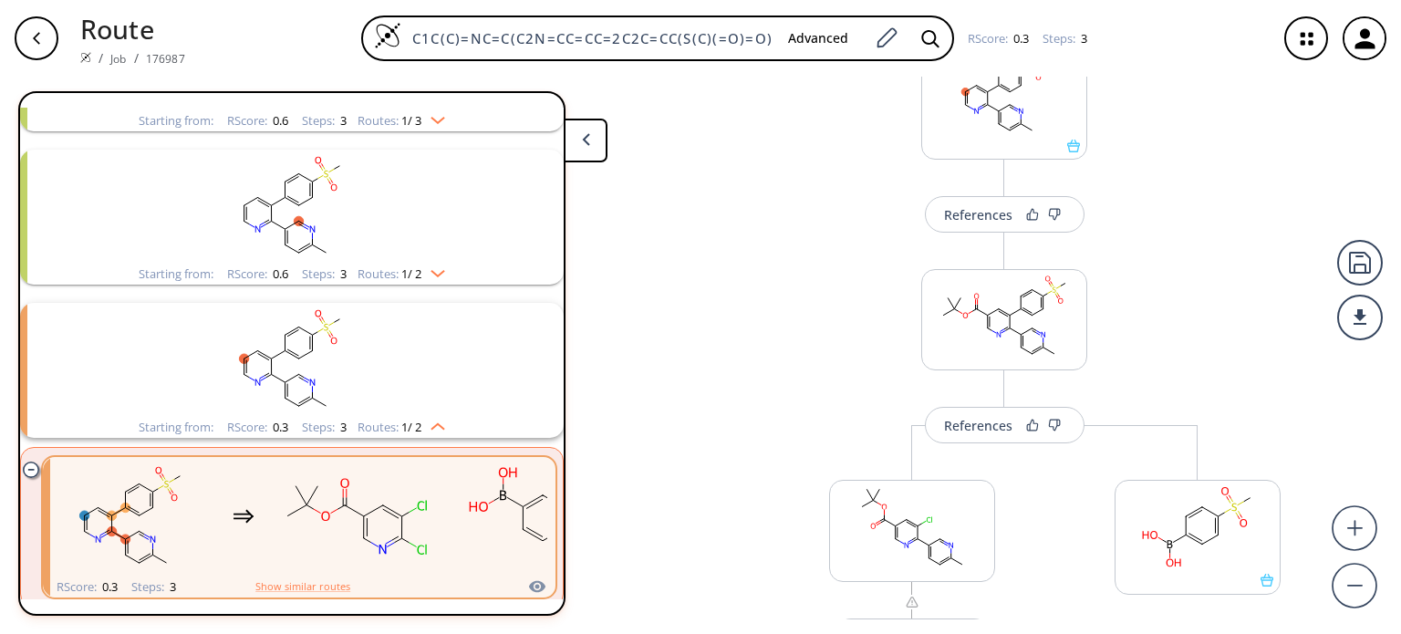
scroll to position [91, 0]
